Goal: Transaction & Acquisition: Book appointment/travel/reservation

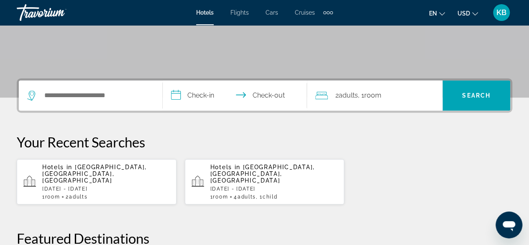
scroll to position [154, 0]
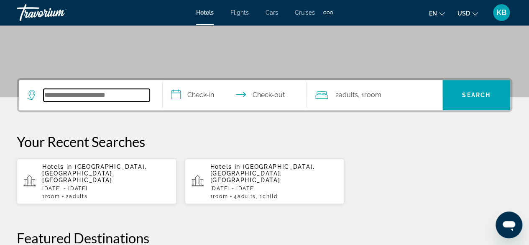
click at [99, 96] on input "Search hotel destination" at bounding box center [97, 95] width 106 height 13
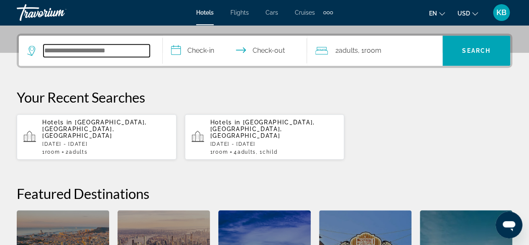
scroll to position [204, 0]
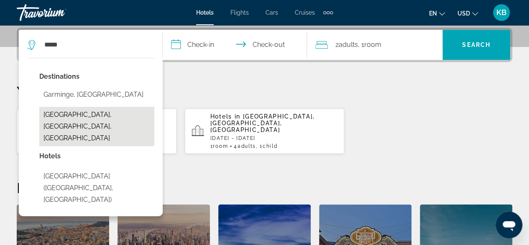
click at [102, 118] on button "Garmisch-Partenkirchen, Upper Bavarian Alps And Lakes, Germany" at bounding box center [96, 126] width 115 height 39
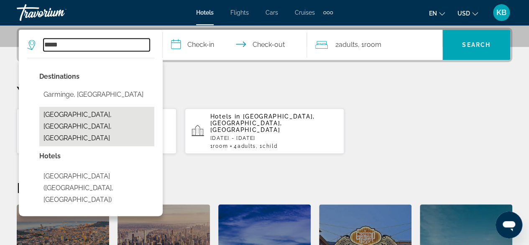
type input "**********"
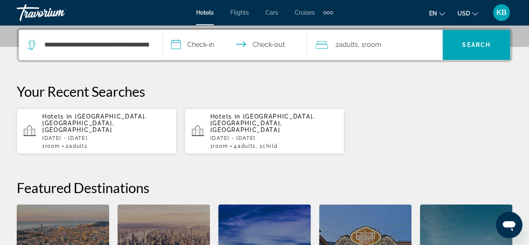
click at [208, 46] on input "**********" at bounding box center [236, 46] width 147 height 33
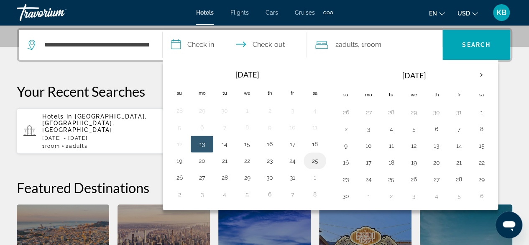
click at [315, 156] on button "25" at bounding box center [314, 161] width 13 height 12
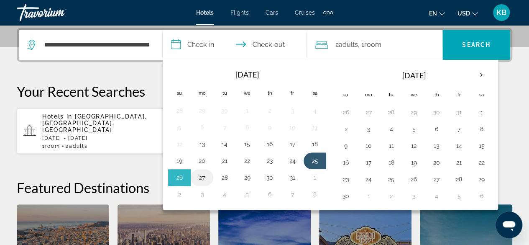
click at [201, 178] on button "27" at bounding box center [201, 178] width 13 height 12
type input "**********"
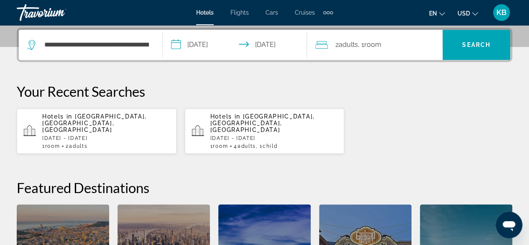
click at [389, 43] on div "2 Adult Adults , 1 Room rooms" at bounding box center [379, 45] width 127 height 12
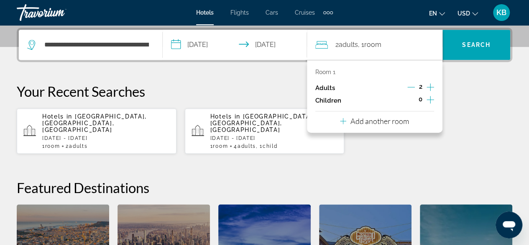
click at [434, 86] on icon "Increment adults" at bounding box center [431, 87] width 8 height 10
click at [431, 87] on icon "Increment adults" at bounding box center [431, 87] width 8 height 8
click at [432, 98] on icon "Increment children" at bounding box center [431, 100] width 8 height 10
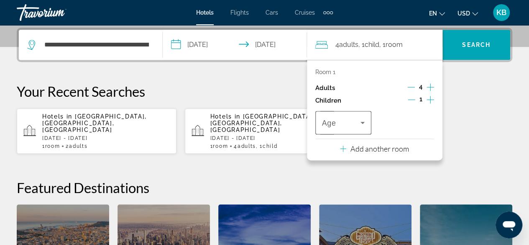
click at [357, 118] on span "Travelers: 4 adults, 1 child" at bounding box center [341, 123] width 39 height 10
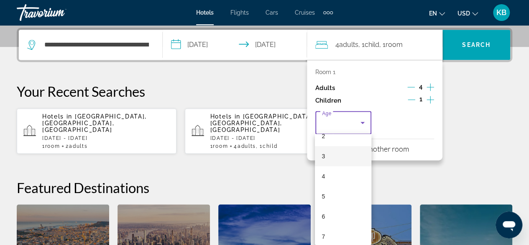
scroll to position [55, 0]
click at [332, 239] on mat-option "7" at bounding box center [343, 233] width 56 height 20
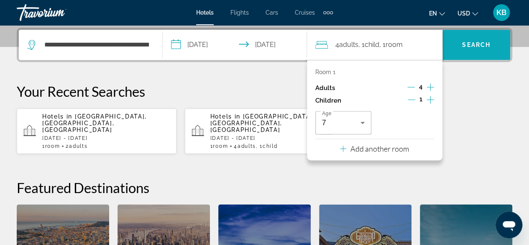
click at [488, 40] on span "Search" at bounding box center [477, 45] width 68 height 20
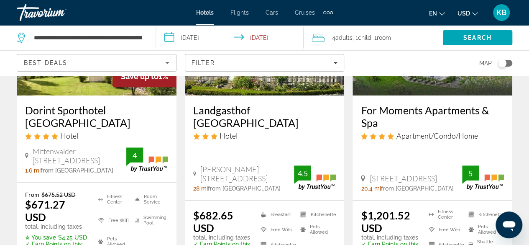
scroll to position [144, 0]
click at [101, 118] on h3 "Dorint Sporthotel [GEOGRAPHIC_DATA]" at bounding box center [96, 115] width 143 height 25
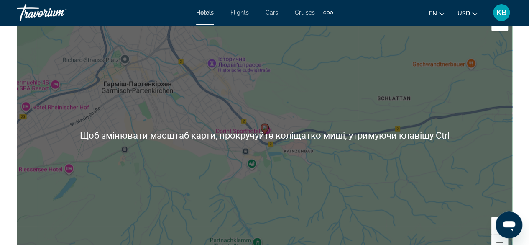
scroll to position [978, 0]
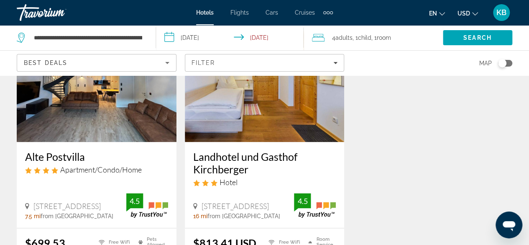
scroll to position [438, 0]
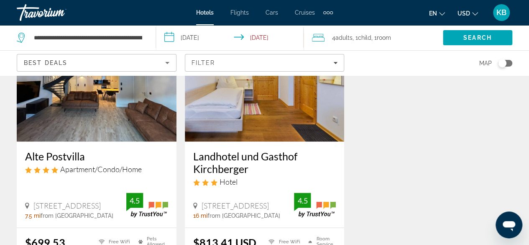
click at [78, 150] on h3 "Alte Postvilla" at bounding box center [96, 156] width 143 height 13
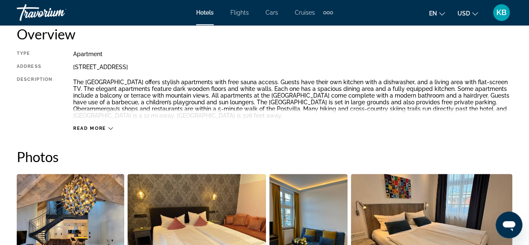
scroll to position [432, 0]
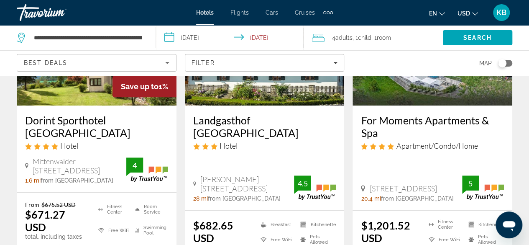
scroll to position [141, 0]
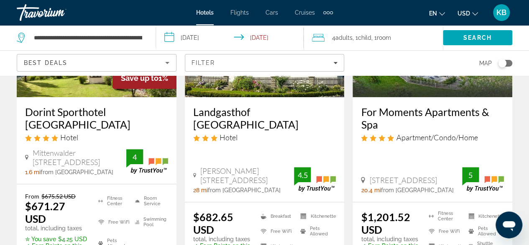
click at [254, 117] on h3 "Landgasthof [GEOGRAPHIC_DATA]" at bounding box center [264, 117] width 143 height 25
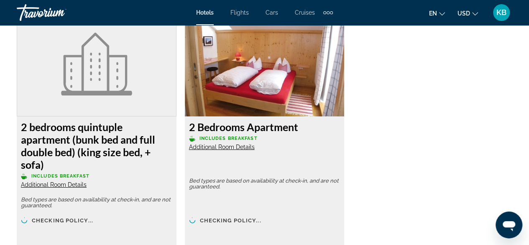
scroll to position [1320, 0]
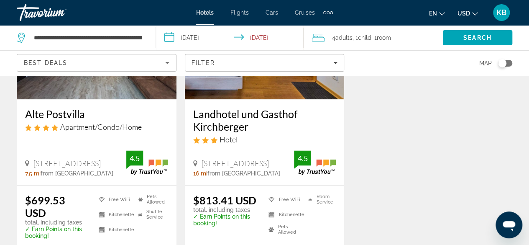
scroll to position [479, 0]
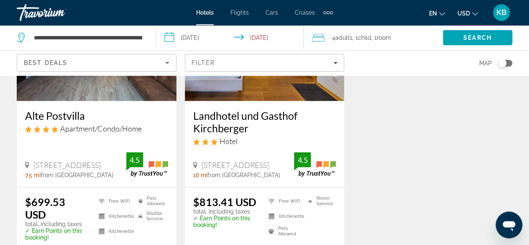
click at [201, 37] on input "**********" at bounding box center [231, 39] width 151 height 28
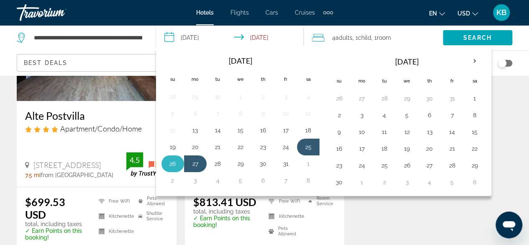
click at [174, 159] on button "26" at bounding box center [172, 164] width 13 height 12
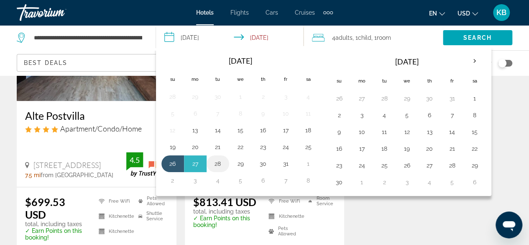
click at [220, 164] on button "28" at bounding box center [217, 164] width 13 height 12
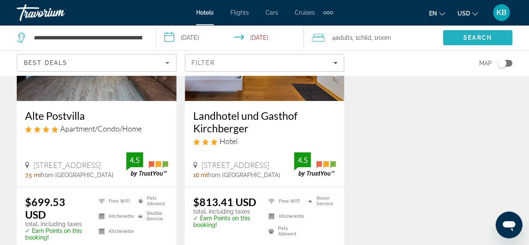
click at [485, 42] on span "Search" at bounding box center [477, 38] width 69 height 20
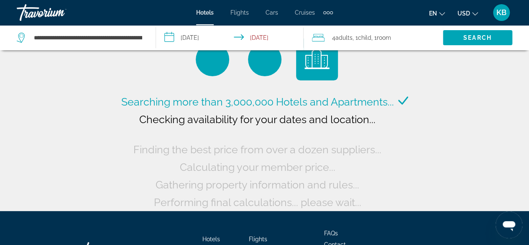
scroll to position [24, 0]
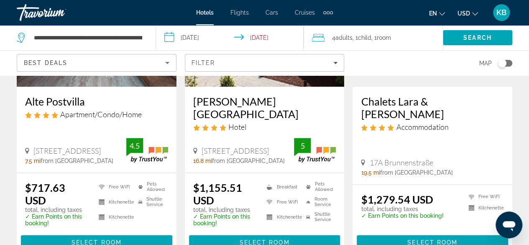
scroll to position [496, 0]
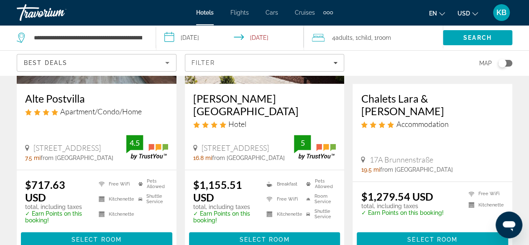
click at [349, 43] on span "4 Adult Adults" at bounding box center [342, 38] width 21 height 12
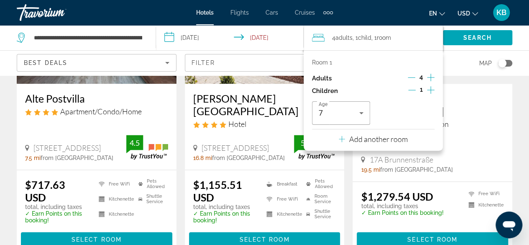
click at [415, 92] on icon "Decrement children" at bounding box center [412, 90] width 8 height 8
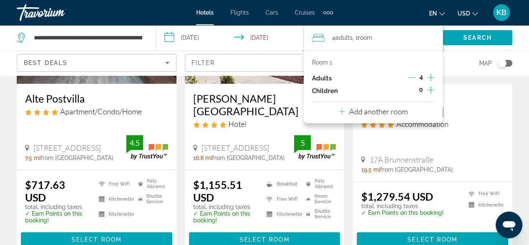
click at [431, 76] on icon "Increment adults" at bounding box center [431, 77] width 8 height 10
click at [465, 39] on span "Search" at bounding box center [478, 37] width 28 height 7
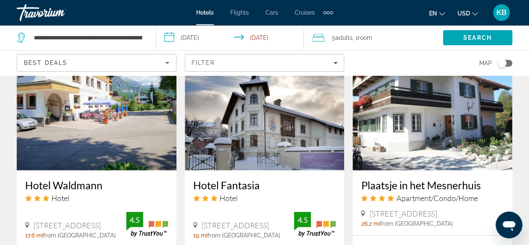
scroll to position [1051, 0]
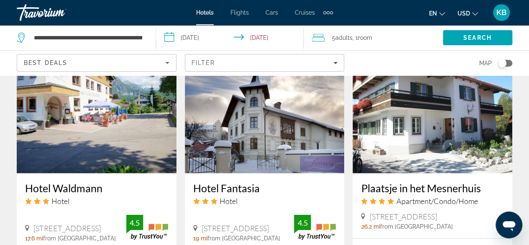
click at [346, 35] on span "Adults" at bounding box center [344, 37] width 17 height 7
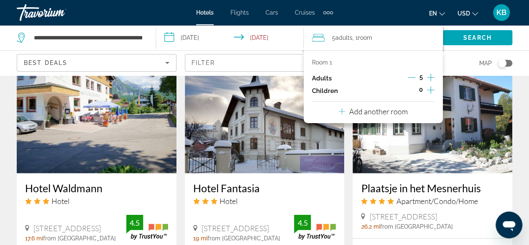
click at [416, 80] on div "5" at bounding box center [421, 78] width 27 height 13
click at [412, 76] on icon "Decrement adults" at bounding box center [412, 78] width 8 height 8
click at [412, 77] on icon "Decrement adults" at bounding box center [412, 78] width 8 height 8
click at [435, 93] on div "Room 1 Adults 3 Children 0 Add another room" at bounding box center [373, 86] width 139 height 73
click at [430, 89] on icon "Increment children" at bounding box center [431, 90] width 8 height 10
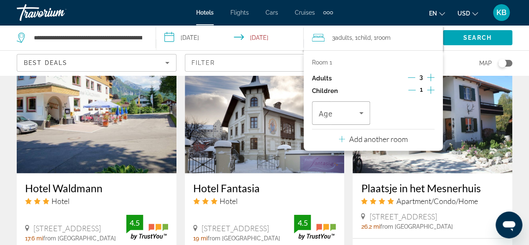
click at [196, 40] on input "**********" at bounding box center [231, 39] width 151 height 28
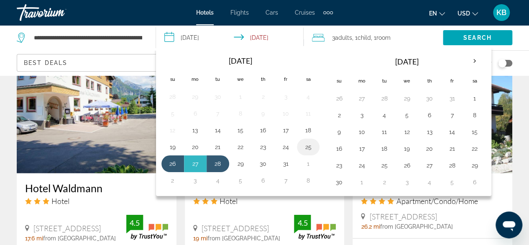
click at [307, 141] on button "25" at bounding box center [308, 147] width 13 height 12
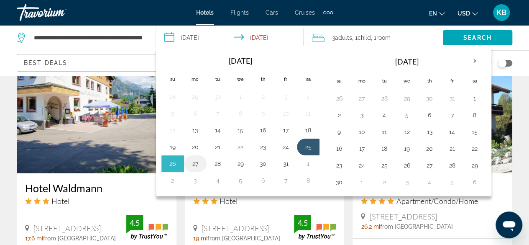
click at [197, 163] on button "27" at bounding box center [195, 164] width 13 height 12
type input "**********"
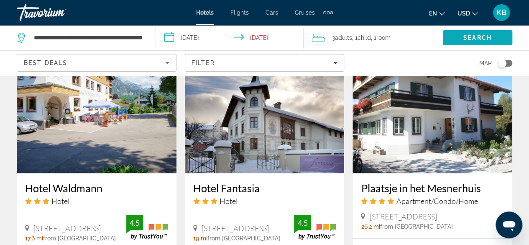
click at [488, 38] on span "Search" at bounding box center [478, 37] width 28 height 7
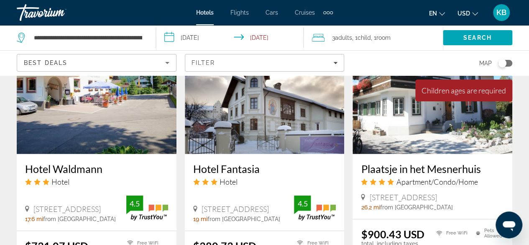
scroll to position [1070, 0]
click at [241, 163] on h3 "Hotel Fantasia" at bounding box center [264, 169] width 143 height 13
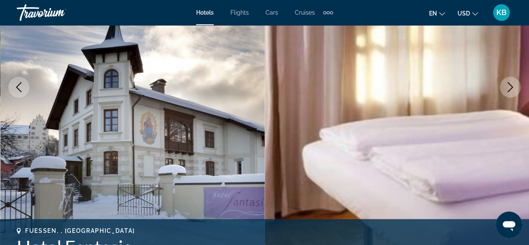
scroll to position [136, 0]
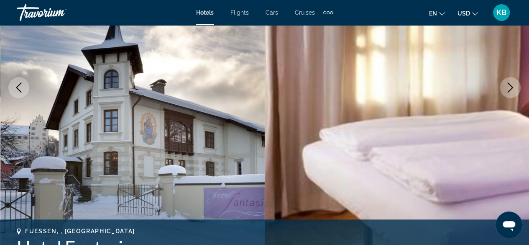
click at [515, 83] on icon "Next image" at bounding box center [511, 87] width 10 height 10
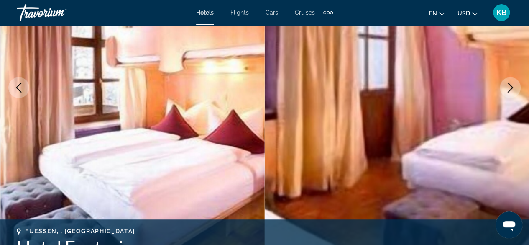
click at [515, 84] on icon "Next image" at bounding box center [511, 87] width 10 height 10
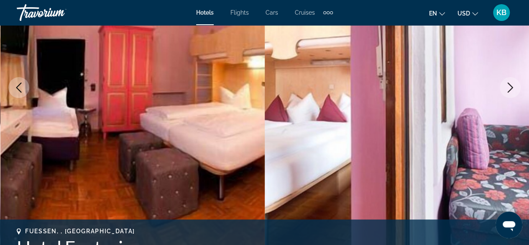
click at [515, 84] on icon "Next image" at bounding box center [511, 87] width 10 height 10
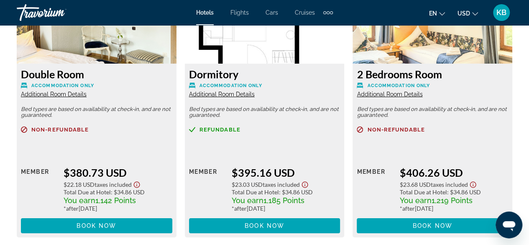
scroll to position [1389, 0]
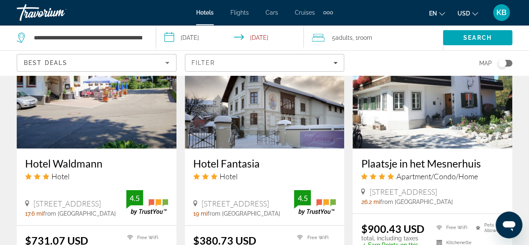
scroll to position [1075, 0]
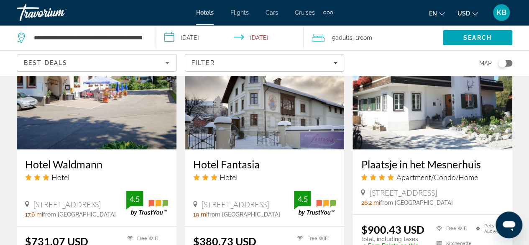
click at [275, 98] on img "Main content" at bounding box center [265, 82] width 160 height 134
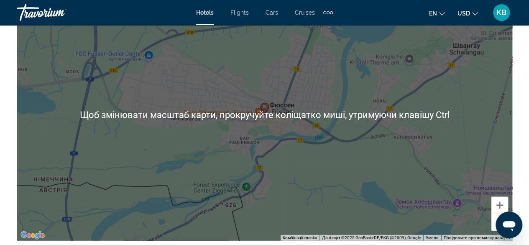
scroll to position [983, 0]
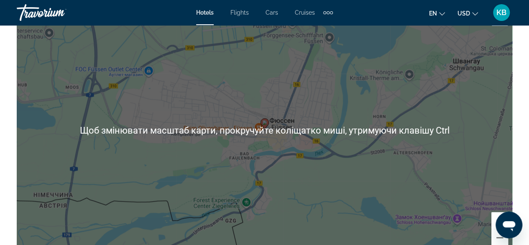
click at [315, 172] on div "Увімкніть режим перетягування за допомогою клавіатури, натиснувши Alt + Enter. …" at bounding box center [265, 130] width 496 height 251
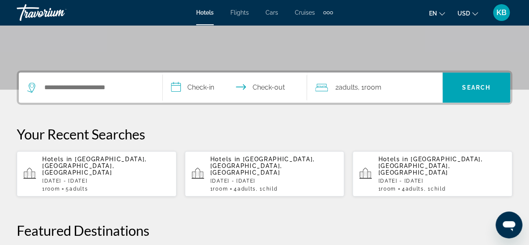
scroll to position [167, 0]
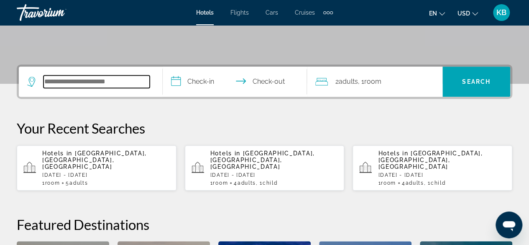
click at [138, 77] on input "Search hotel destination" at bounding box center [97, 81] width 106 height 13
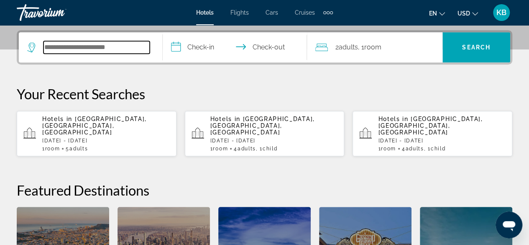
scroll to position [204, 0]
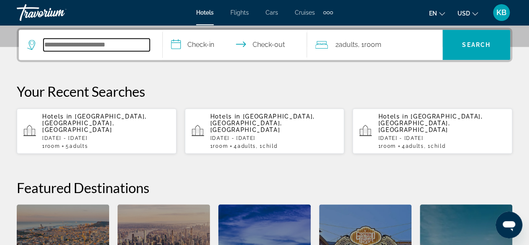
click at [110, 47] on input "Search hotel destination" at bounding box center [97, 45] width 106 height 13
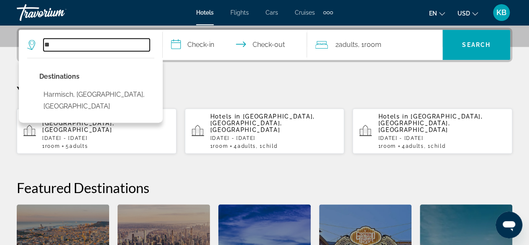
type input "*"
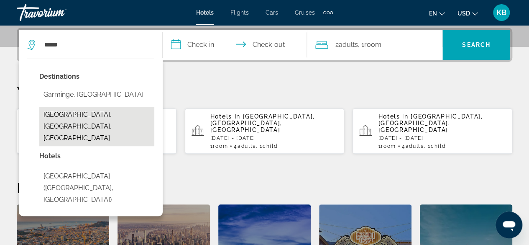
click at [90, 115] on button "[GEOGRAPHIC_DATA], [GEOGRAPHIC_DATA], [GEOGRAPHIC_DATA]" at bounding box center [96, 126] width 115 height 39
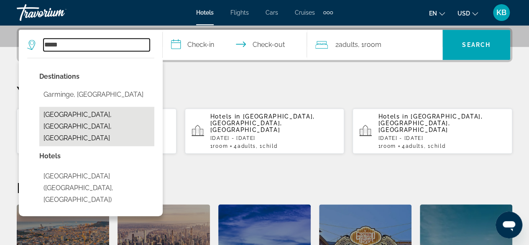
type input "**********"
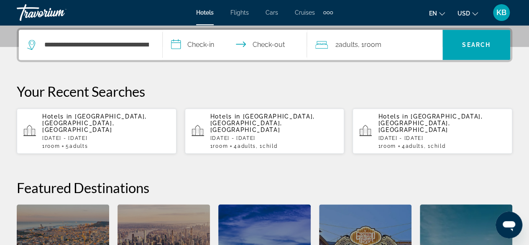
click at [209, 42] on input "**********" at bounding box center [236, 46] width 147 height 33
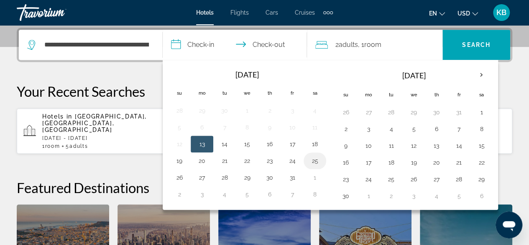
click at [310, 157] on button "25" at bounding box center [314, 161] width 13 height 12
click at [315, 156] on button "25" at bounding box center [314, 161] width 13 height 12
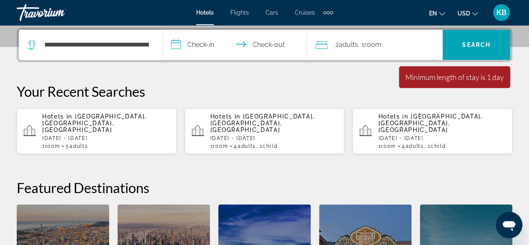
click at [284, 39] on input "**********" at bounding box center [236, 46] width 147 height 33
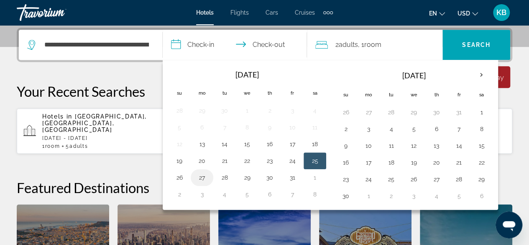
click at [201, 174] on button "27" at bounding box center [201, 178] width 13 height 12
type input "**********"
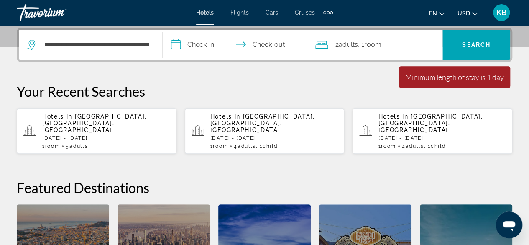
click at [358, 46] on span "Adults" at bounding box center [348, 45] width 19 height 8
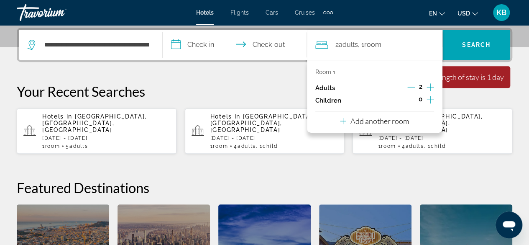
click at [429, 83] on icon "Increment adults" at bounding box center [431, 87] width 8 height 10
click at [431, 100] on icon "Increment children" at bounding box center [431, 100] width 8 height 8
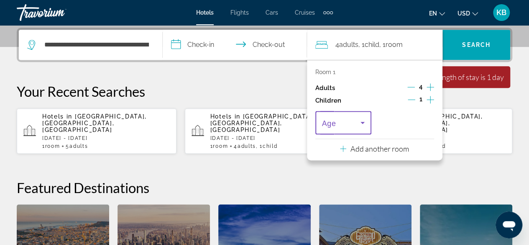
click at [362, 120] on icon "Travelers: 4 adults, 1 child" at bounding box center [363, 123] width 10 height 10
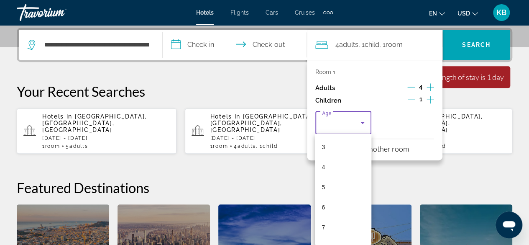
scroll to position [67, 0]
click at [331, 218] on mat-option "7" at bounding box center [343, 221] width 56 height 20
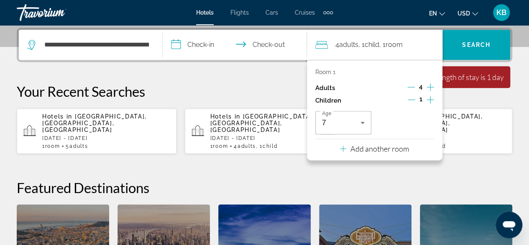
click at [465, 170] on div "**********" at bounding box center [264, 178] width 529 height 301
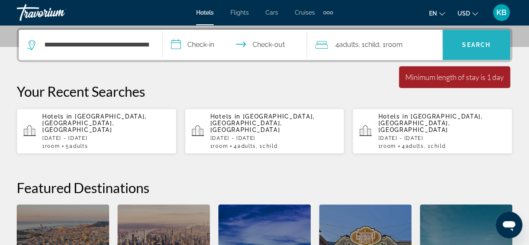
click at [485, 38] on span "Search" at bounding box center [477, 45] width 68 height 20
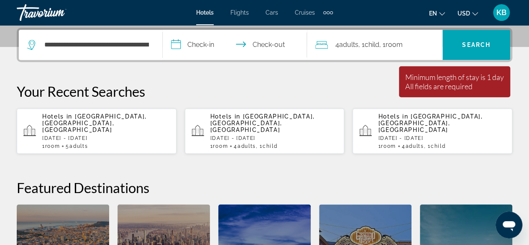
click at [422, 133] on div "Hotels in [GEOGRAPHIC_DATA], [GEOGRAPHIC_DATA], [GEOGRAPHIC_DATA] [DATE] - [GEO…" at bounding box center [442, 131] width 128 height 36
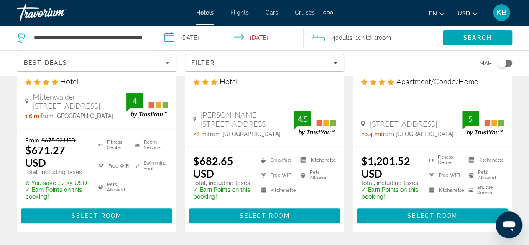
scroll to position [201, 0]
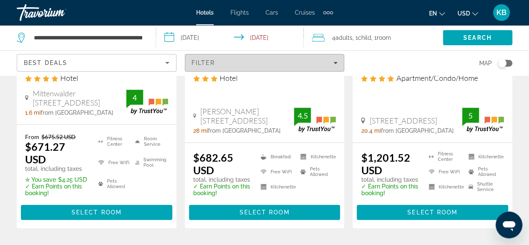
click at [338, 63] on icon "Filters" at bounding box center [336, 63] width 4 height 4
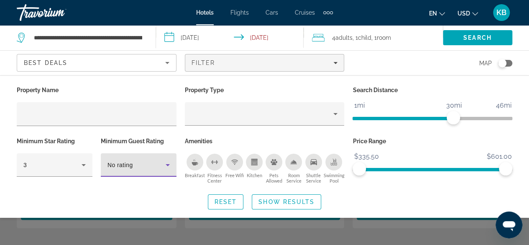
click at [169, 164] on icon "Hotel Filters" at bounding box center [168, 165] width 10 height 10
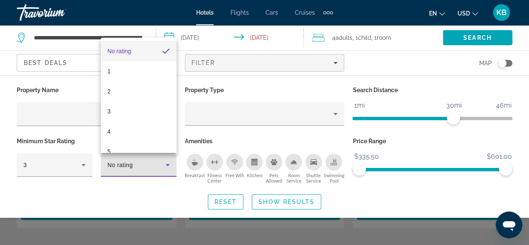
click at [163, 203] on div at bounding box center [264, 122] width 529 height 245
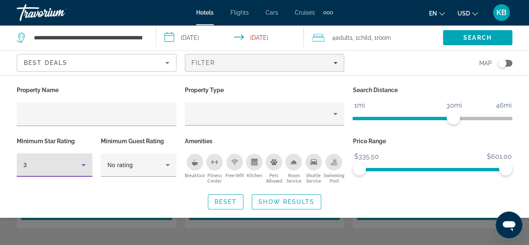
click at [84, 163] on icon "Hotel Filters" at bounding box center [84, 165] width 10 height 10
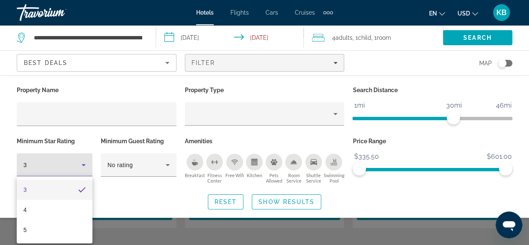
click at [136, 204] on div at bounding box center [264, 122] width 529 height 245
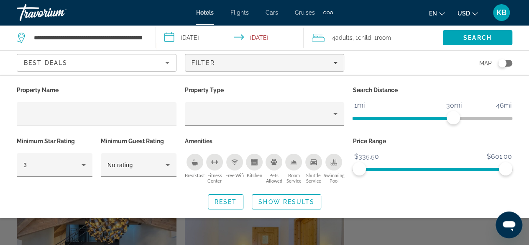
scroll to position [253, 0]
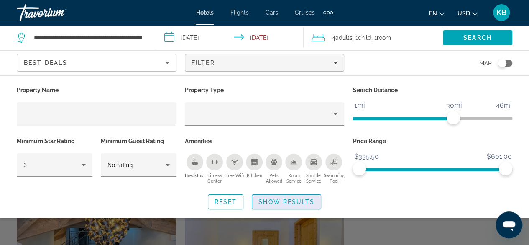
click at [264, 203] on span "Show Results" at bounding box center [287, 201] width 56 height 7
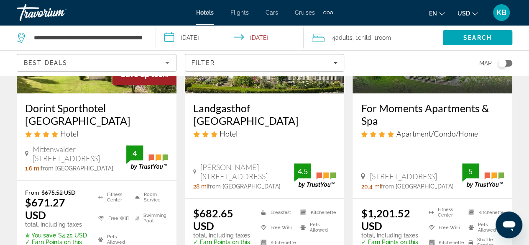
scroll to position [151, 0]
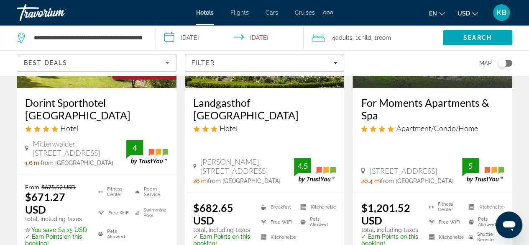
click at [472, 13] on button "USD USD ($) MXN (Mex$) CAD (Can$) GBP (£) EUR (€) AUD (A$) NZD (NZ$) CNY (CN¥)" at bounding box center [468, 13] width 21 height 12
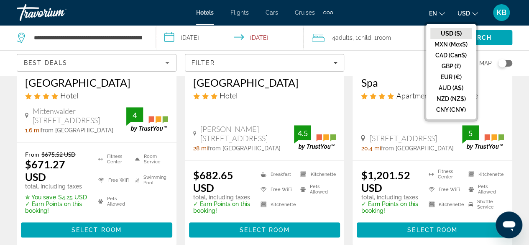
scroll to position [184, 0]
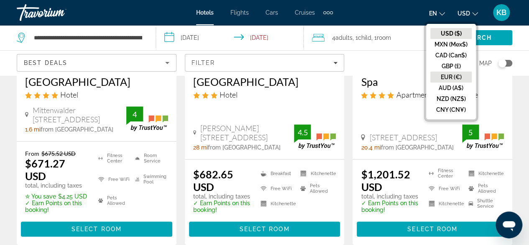
click at [457, 79] on button "EUR (€)" at bounding box center [451, 77] width 41 height 11
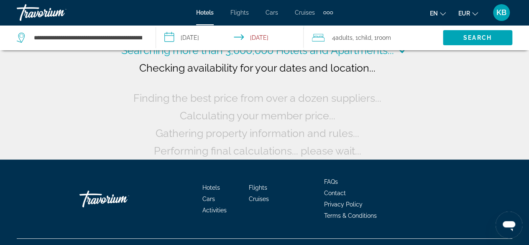
scroll to position [0, 0]
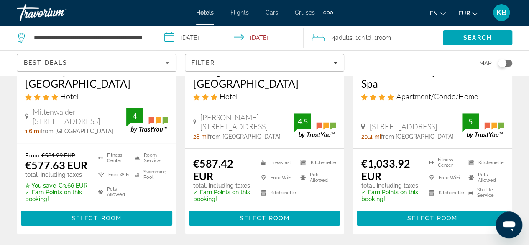
scroll to position [184, 0]
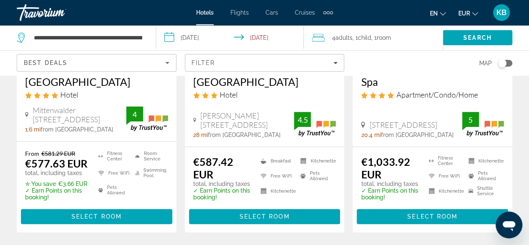
click at [442, 13] on icon "Change language" at bounding box center [443, 14] width 6 height 6
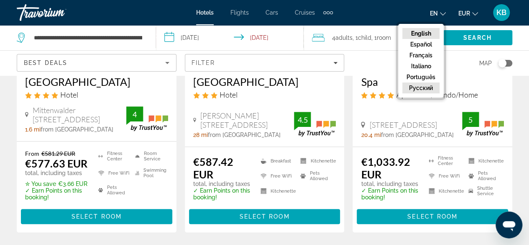
click at [426, 85] on button "русский" at bounding box center [421, 87] width 37 height 11
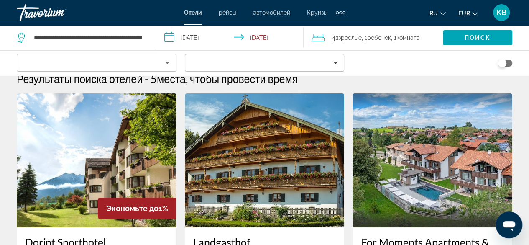
scroll to position [0, 0]
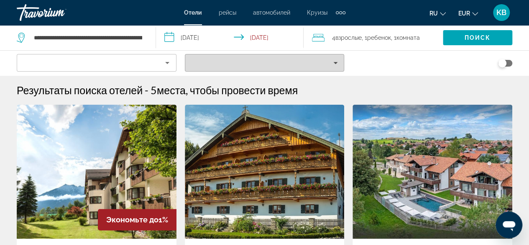
click at [336, 61] on icon "Filters" at bounding box center [336, 63] width 4 height 4
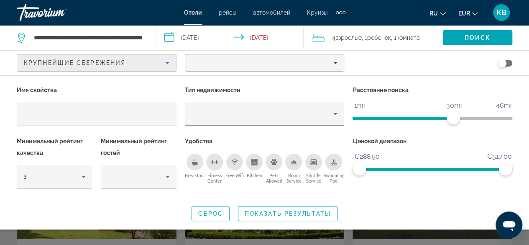
click at [64, 59] on div "Крупнейшие сбережения" at bounding box center [94, 63] width 141 height 10
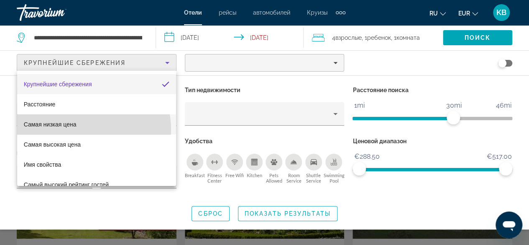
click at [87, 129] on mat-option "Самая низкая цена" at bounding box center [96, 124] width 159 height 20
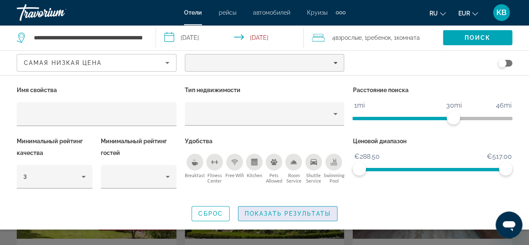
click at [265, 212] on span "Показать результаты" at bounding box center [288, 213] width 86 height 7
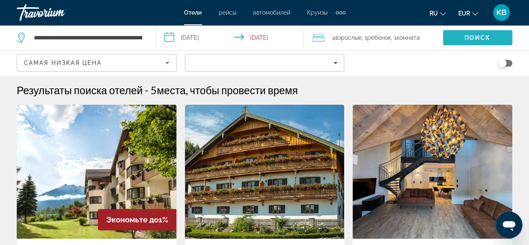
click at [492, 36] on span "Search" at bounding box center [477, 38] width 69 height 20
click at [487, 36] on span "Поиск" at bounding box center [478, 37] width 26 height 7
click at [356, 38] on span "Взрослые" at bounding box center [349, 37] width 26 height 7
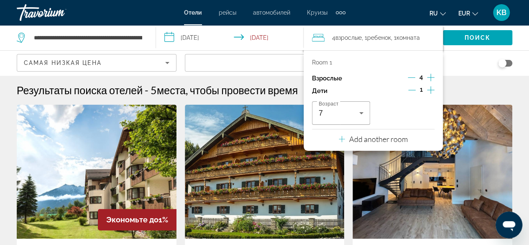
click at [412, 74] on icon "Decrement adults" at bounding box center [412, 78] width 8 height 8
click at [456, 56] on div "Search widget" at bounding box center [433, 63] width 160 height 25
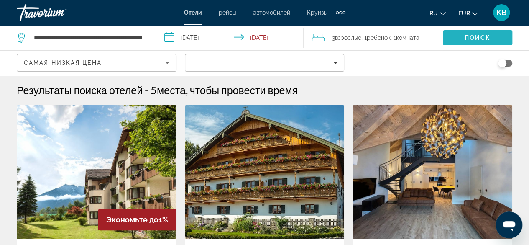
click at [468, 40] on span "Поиск" at bounding box center [478, 37] width 26 height 7
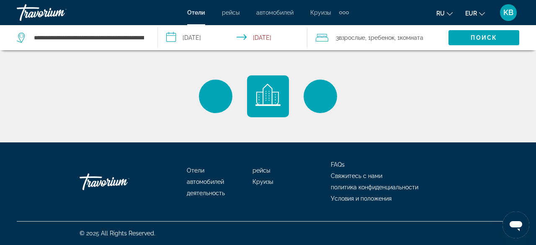
click at [481, 12] on icon "Change currency" at bounding box center [482, 14] width 6 height 6
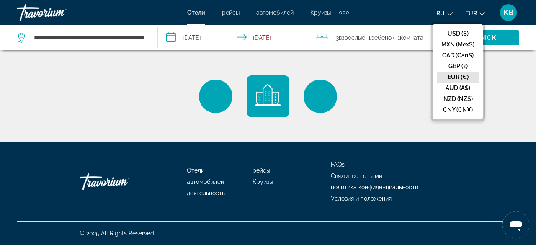
click at [500, 89] on div "Main content" at bounding box center [268, 71] width 536 height 142
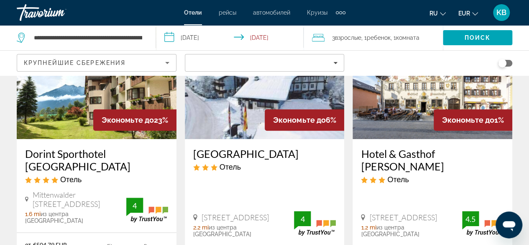
scroll to position [101, 0]
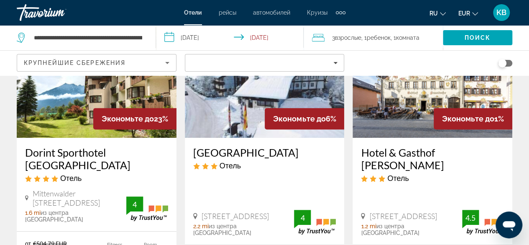
click at [91, 157] on h3 "Dorint Sporthotel [GEOGRAPHIC_DATA]" at bounding box center [96, 158] width 143 height 25
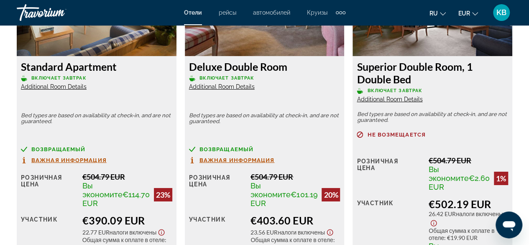
scroll to position [1378, 0]
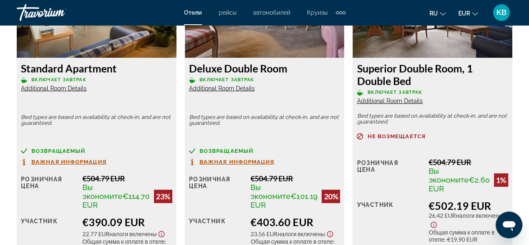
click at [234, 159] on span "Важная информация" at bounding box center [237, 161] width 75 height 5
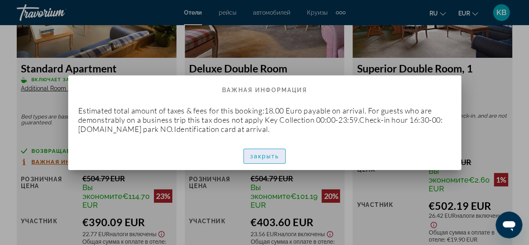
click at [259, 153] on span "закрыть" at bounding box center [264, 156] width 29 height 7
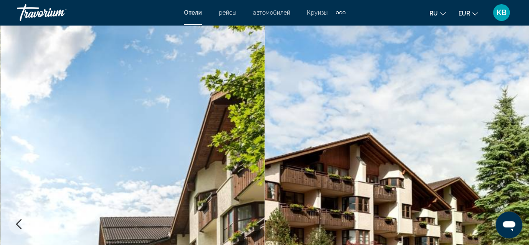
scroll to position [1378, 0]
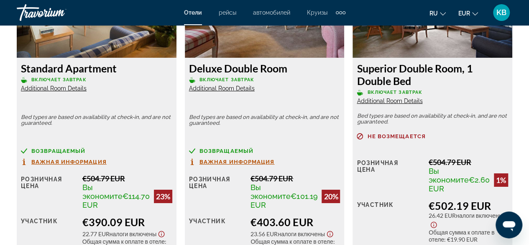
click at [273, 91] on div "Deluxe Double Room Включает завтрак Additional Room Details" at bounding box center [264, 77] width 151 height 30
click at [254, 67] on h3 "Deluxe Double Room" at bounding box center [264, 68] width 151 height 13
click at [263, 79] on p "Включает завтрак" at bounding box center [264, 80] width 151 height 6
click at [245, 87] on span "Additional Room Details" at bounding box center [222, 88] width 66 height 7
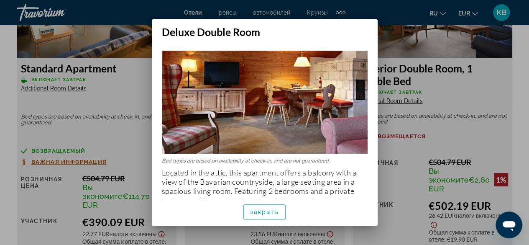
scroll to position [0, 0]
click at [341, 103] on img at bounding box center [265, 102] width 206 height 103
click at [264, 211] on span "закрыть" at bounding box center [264, 211] width 29 height 7
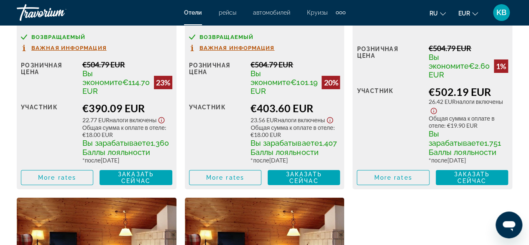
scroll to position [1493, 0]
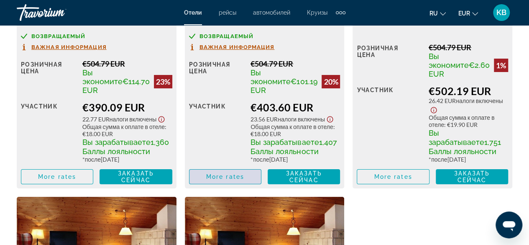
click at [231, 173] on span "More rates" at bounding box center [225, 176] width 38 height 7
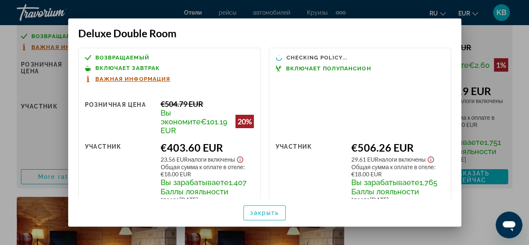
scroll to position [0, 0]
click at [269, 205] on span "button" at bounding box center [265, 213] width 42 height 20
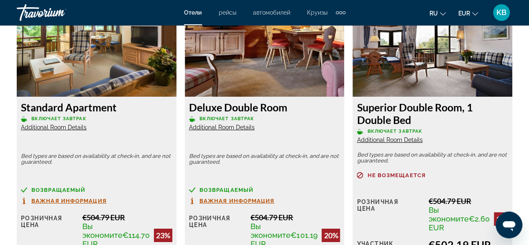
scroll to position [1340, 0]
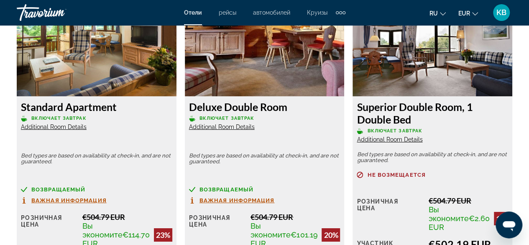
click at [285, 73] on img "Main content" at bounding box center [265, 44] width 160 height 105
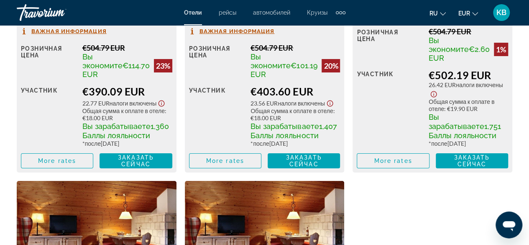
scroll to position [1500, 0]
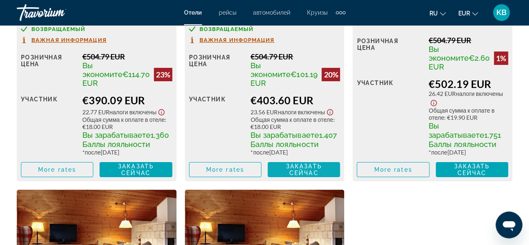
click at [293, 163] on span "Заказать сейчас" at bounding box center [304, 169] width 36 height 13
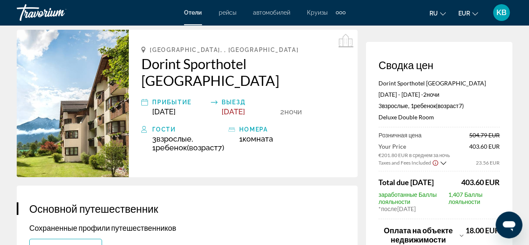
scroll to position [34, 0]
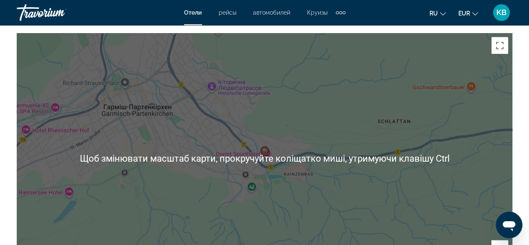
scroll to position [955, 0]
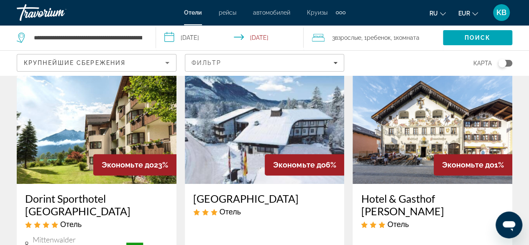
scroll to position [54, 0]
